Goal: Information Seeking & Learning: Learn about a topic

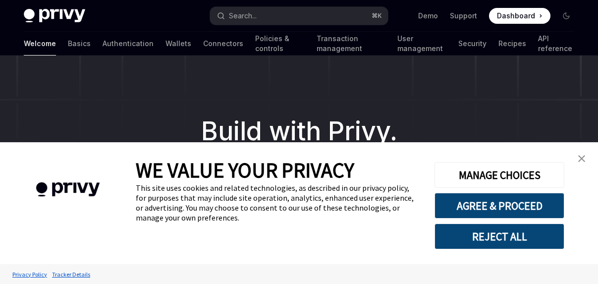
scroll to position [33, 0]
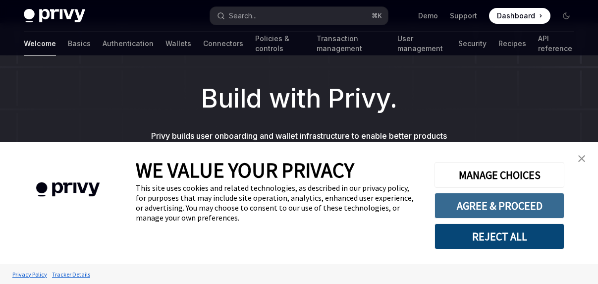
click at [490, 204] on button "AGREE & PROCEED" at bounding box center [500, 206] width 130 height 26
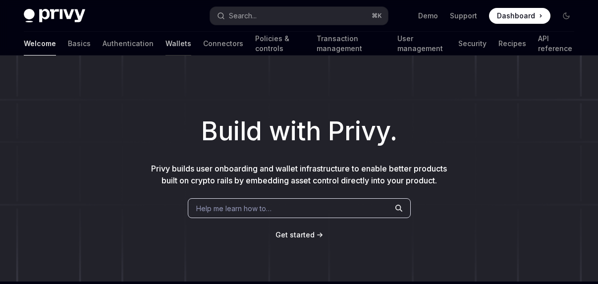
click at [166, 45] on link "Wallets" at bounding box center [179, 44] width 26 height 24
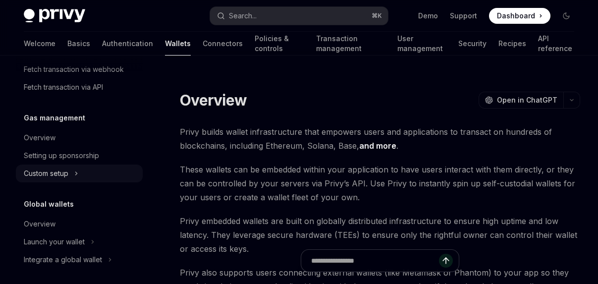
scroll to position [567, 0]
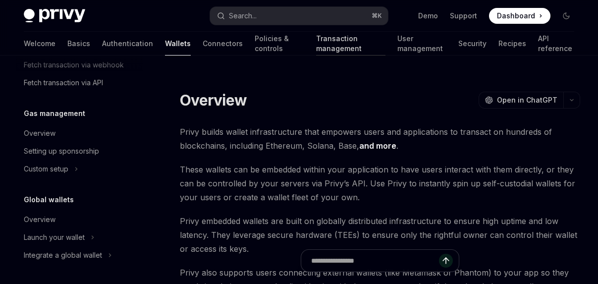
click at [316, 36] on link "Transaction management" at bounding box center [350, 44] width 69 height 24
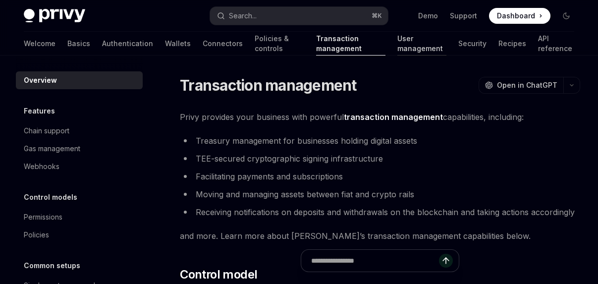
click at [397, 40] on link "User management" at bounding box center [421, 44] width 49 height 24
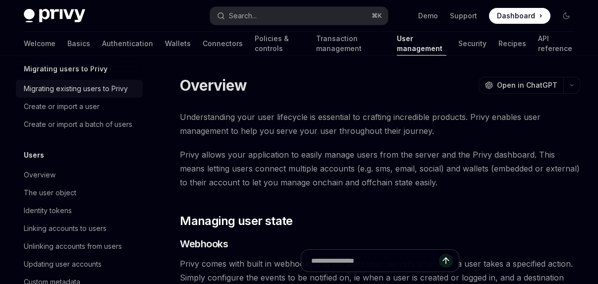
scroll to position [105, 0]
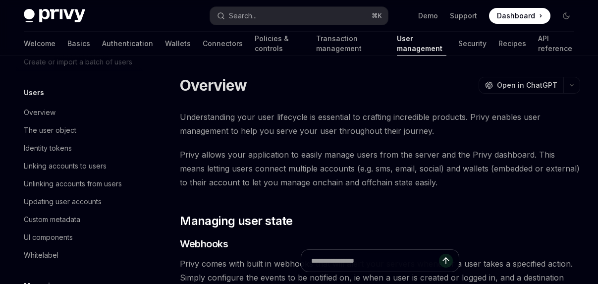
click at [46, 49] on div "Welcome Basics Authentication Wallets Connectors Policies & controls Transactio…" at bounding box center [299, 44] width 551 height 24
click at [102, 40] on link "Authentication" at bounding box center [127, 44] width 51 height 24
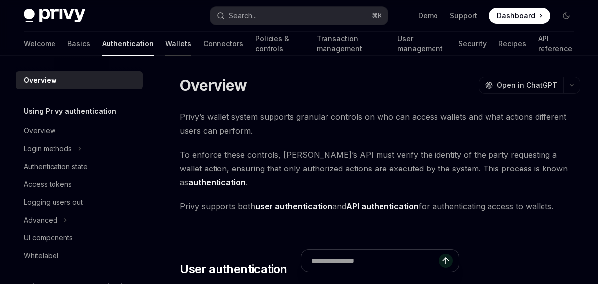
click at [166, 39] on link "Wallets" at bounding box center [179, 44] width 26 height 24
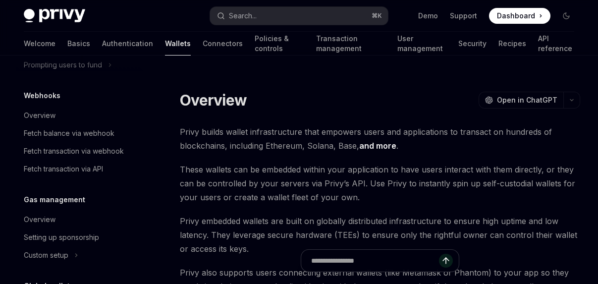
scroll to position [567, 0]
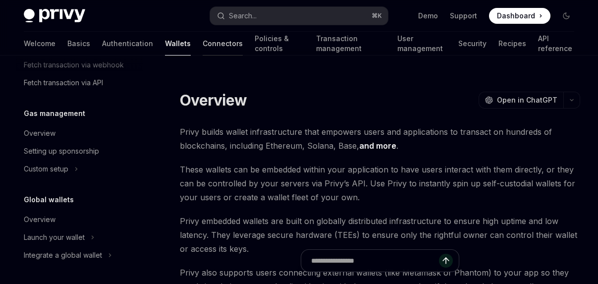
click at [203, 42] on link "Connectors" at bounding box center [223, 44] width 40 height 24
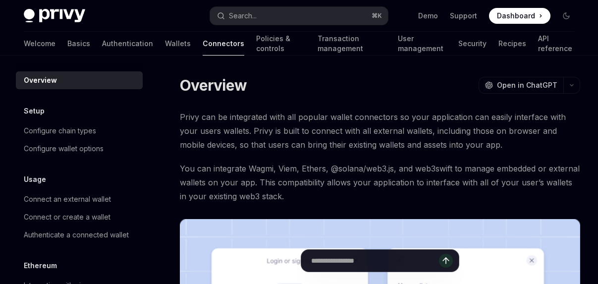
scroll to position [134, 0]
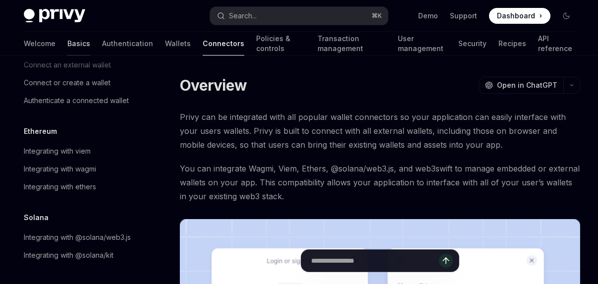
click at [67, 45] on link "Basics" at bounding box center [78, 44] width 23 height 24
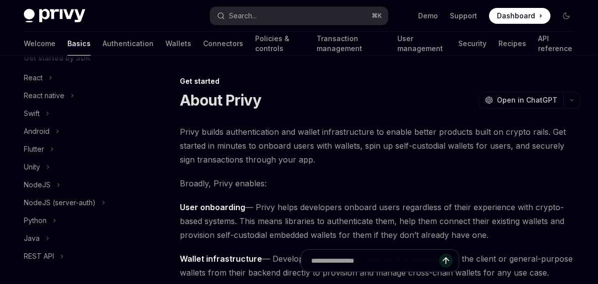
scroll to position [112, 0]
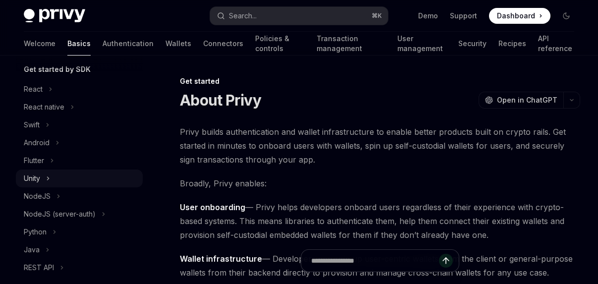
click at [31, 176] on div "Unity" at bounding box center [32, 178] width 16 height 12
type textarea "*"
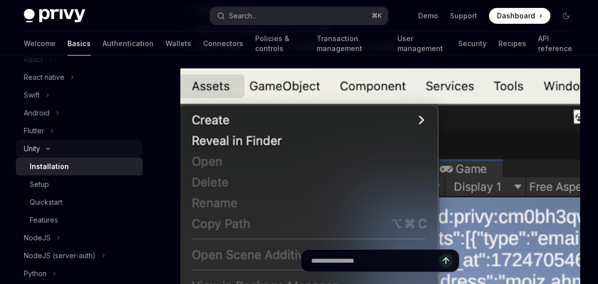
scroll to position [158, 0]
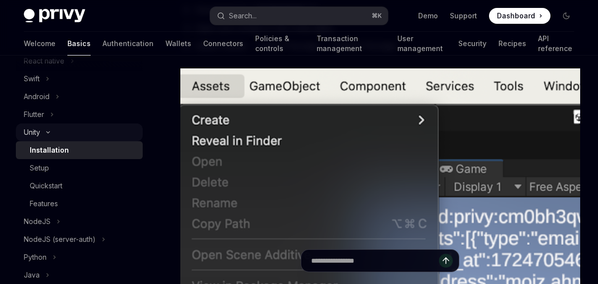
click at [56, 136] on div "Unity" at bounding box center [79, 132] width 127 height 18
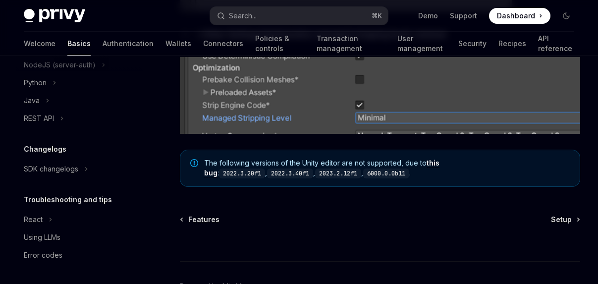
scroll to position [1434, 0]
